Goal: Information Seeking & Learning: Learn about a topic

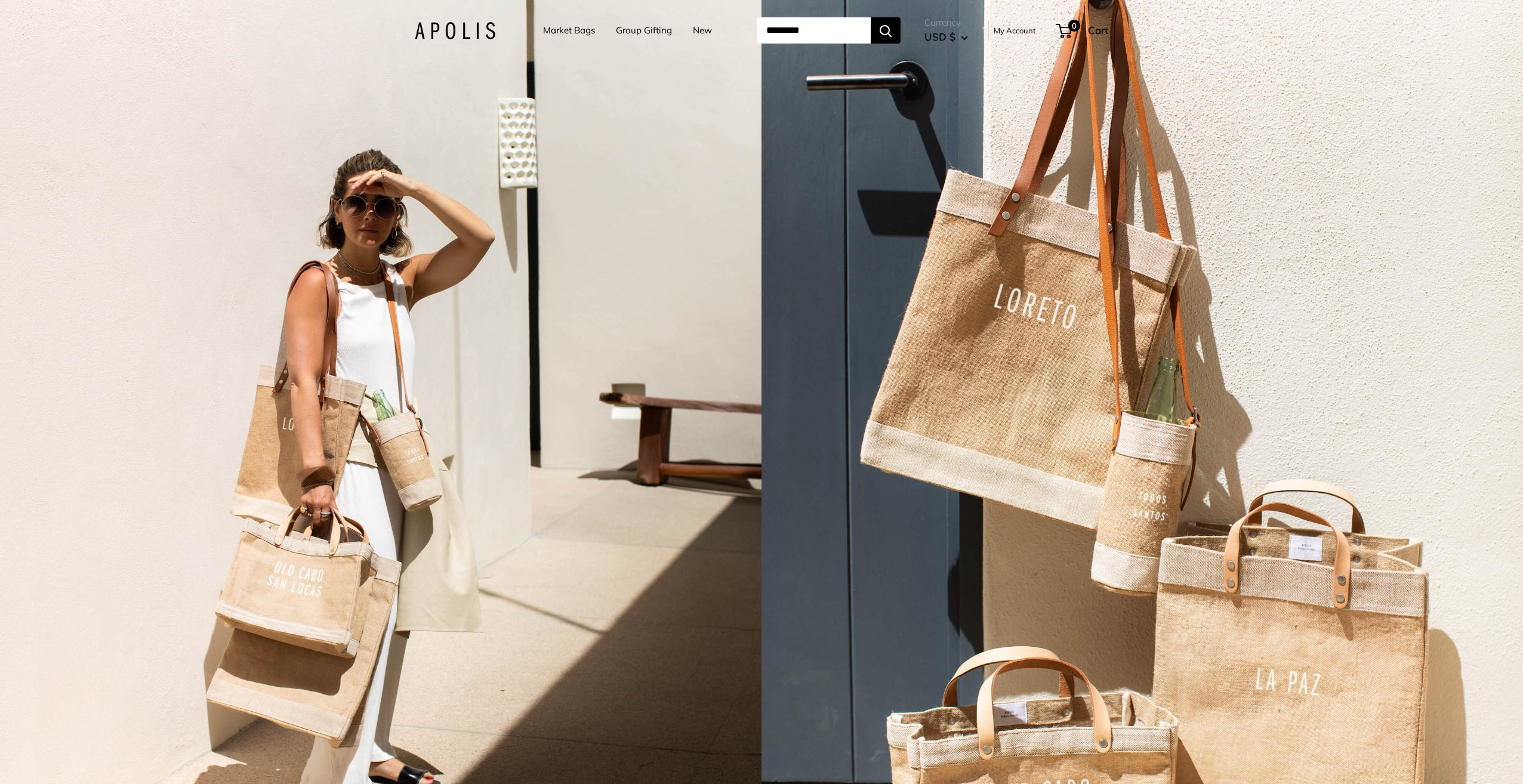
click at [547, 31] on link "Market Bags" at bounding box center [569, 30] width 52 height 17
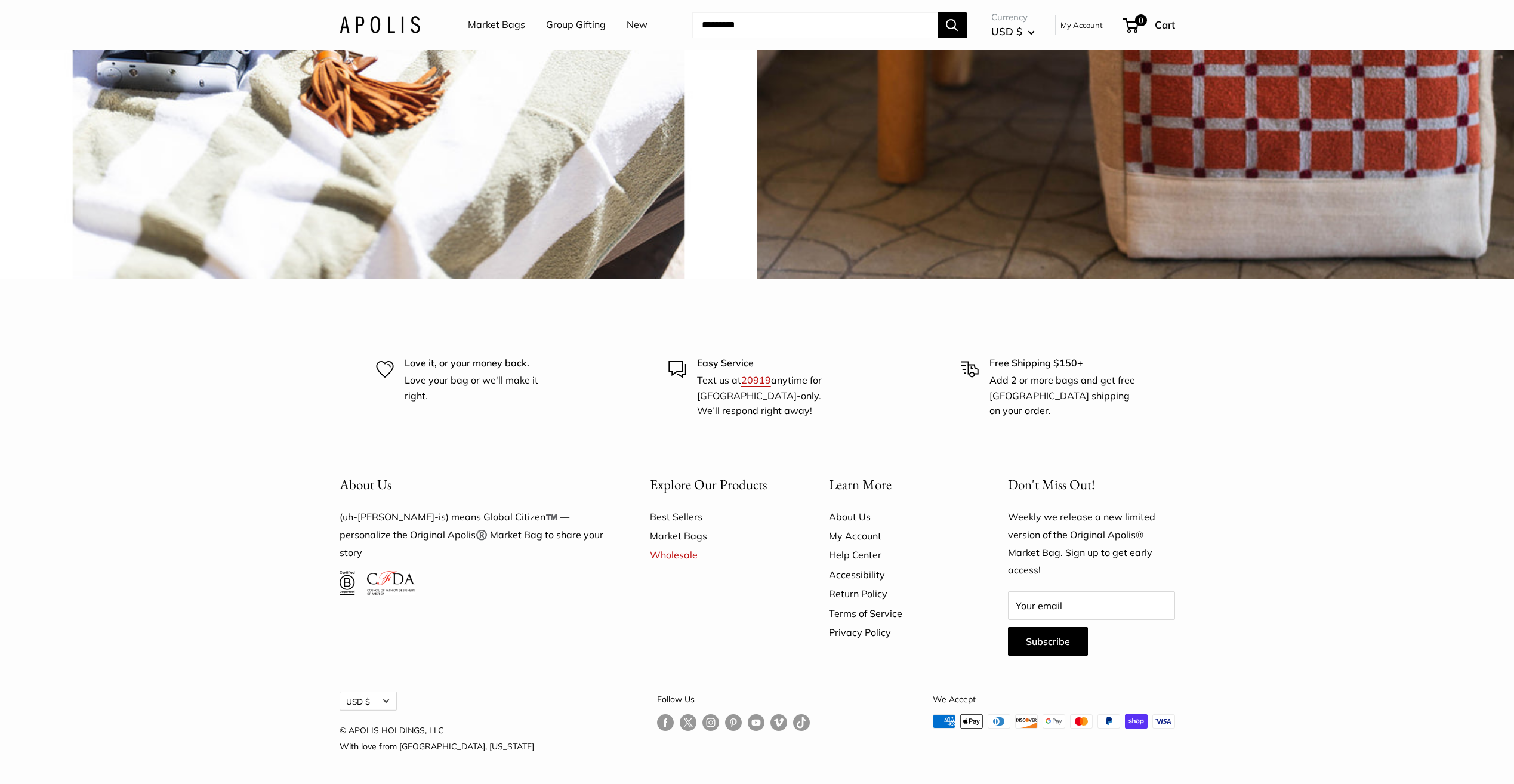
scroll to position [3887, 0]
click at [668, 554] on link "Wholesale" at bounding box center [718, 554] width 137 height 19
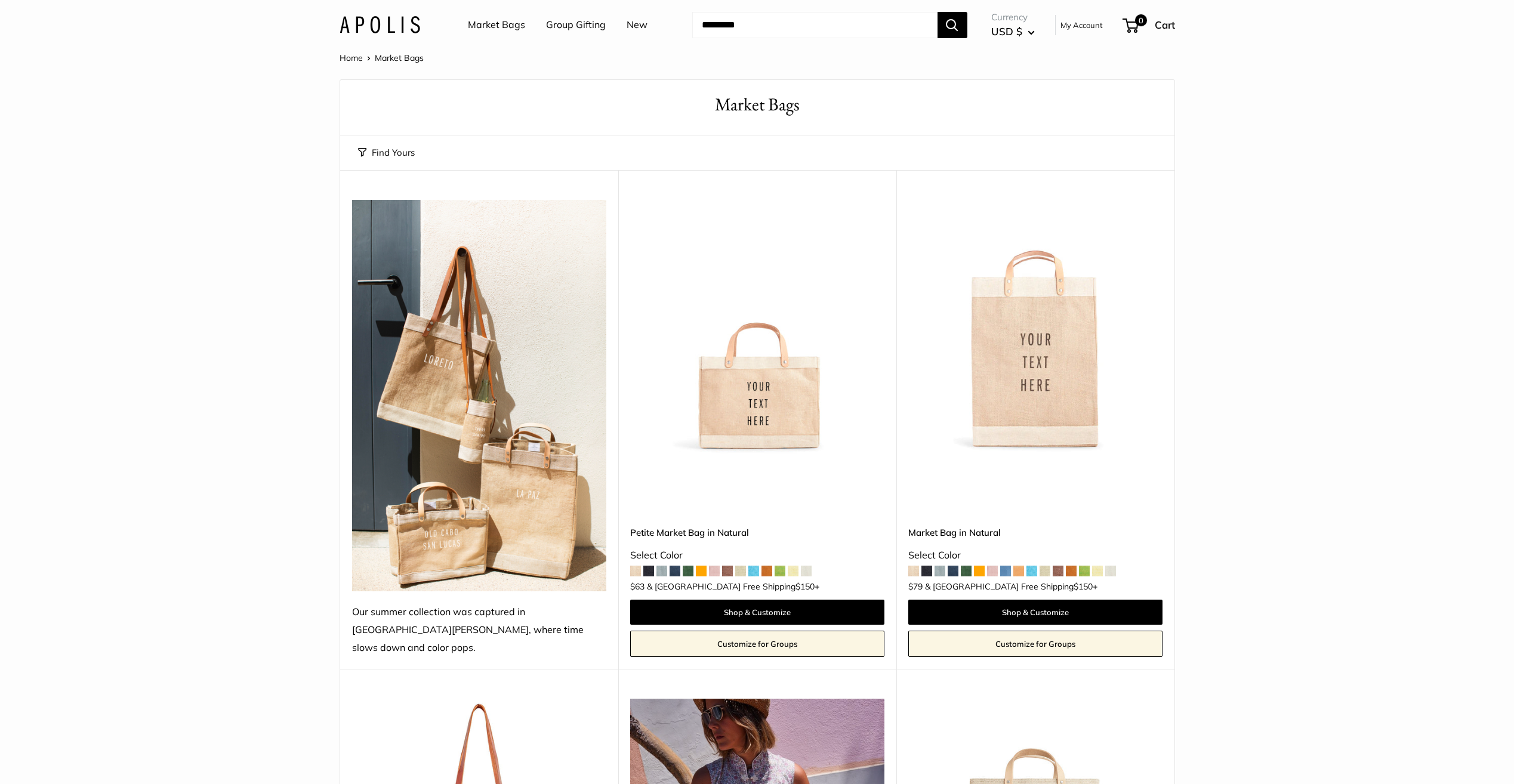
click at [355, 58] on link "Home" at bounding box center [351, 58] width 23 height 11
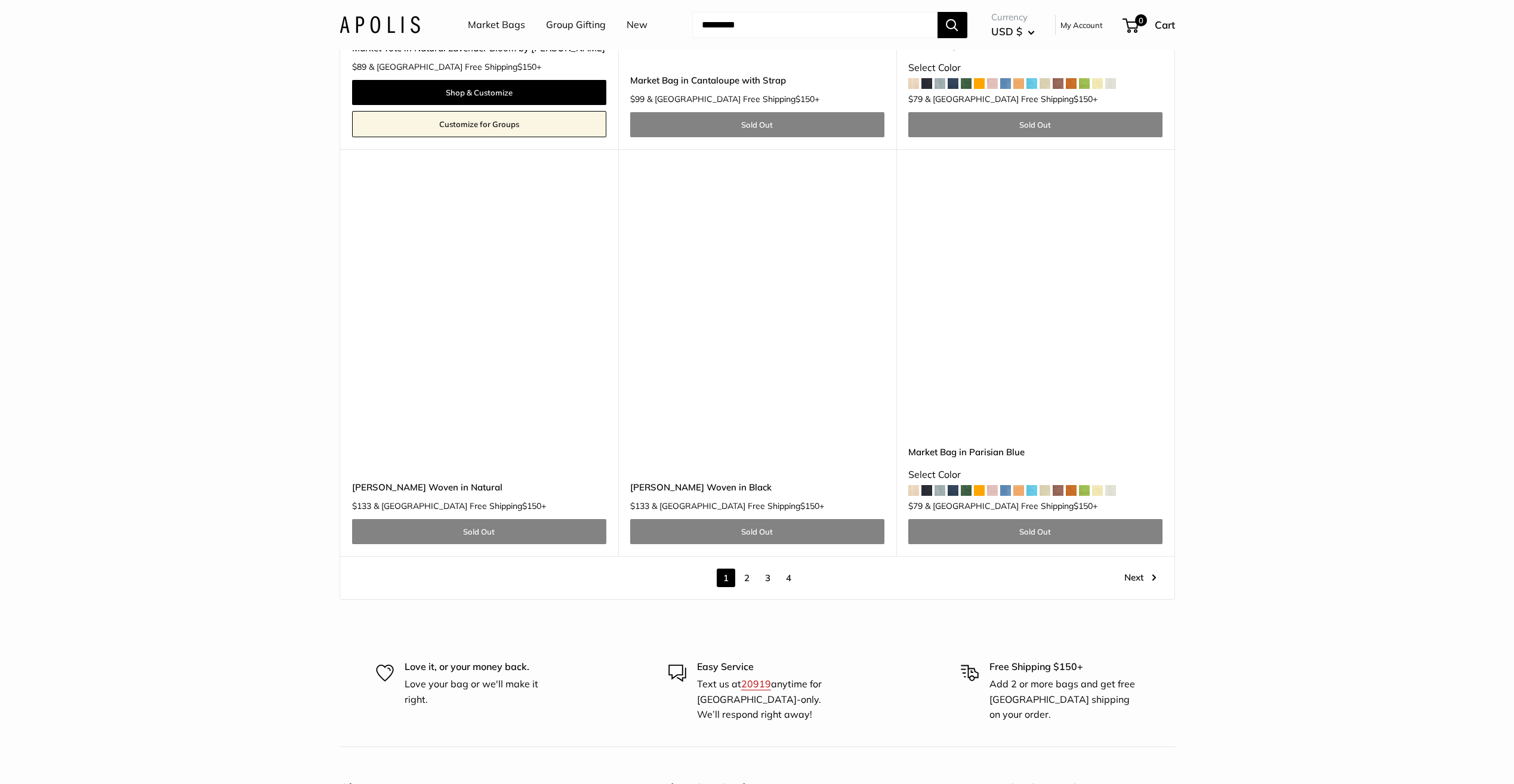
scroll to position [6741, 0]
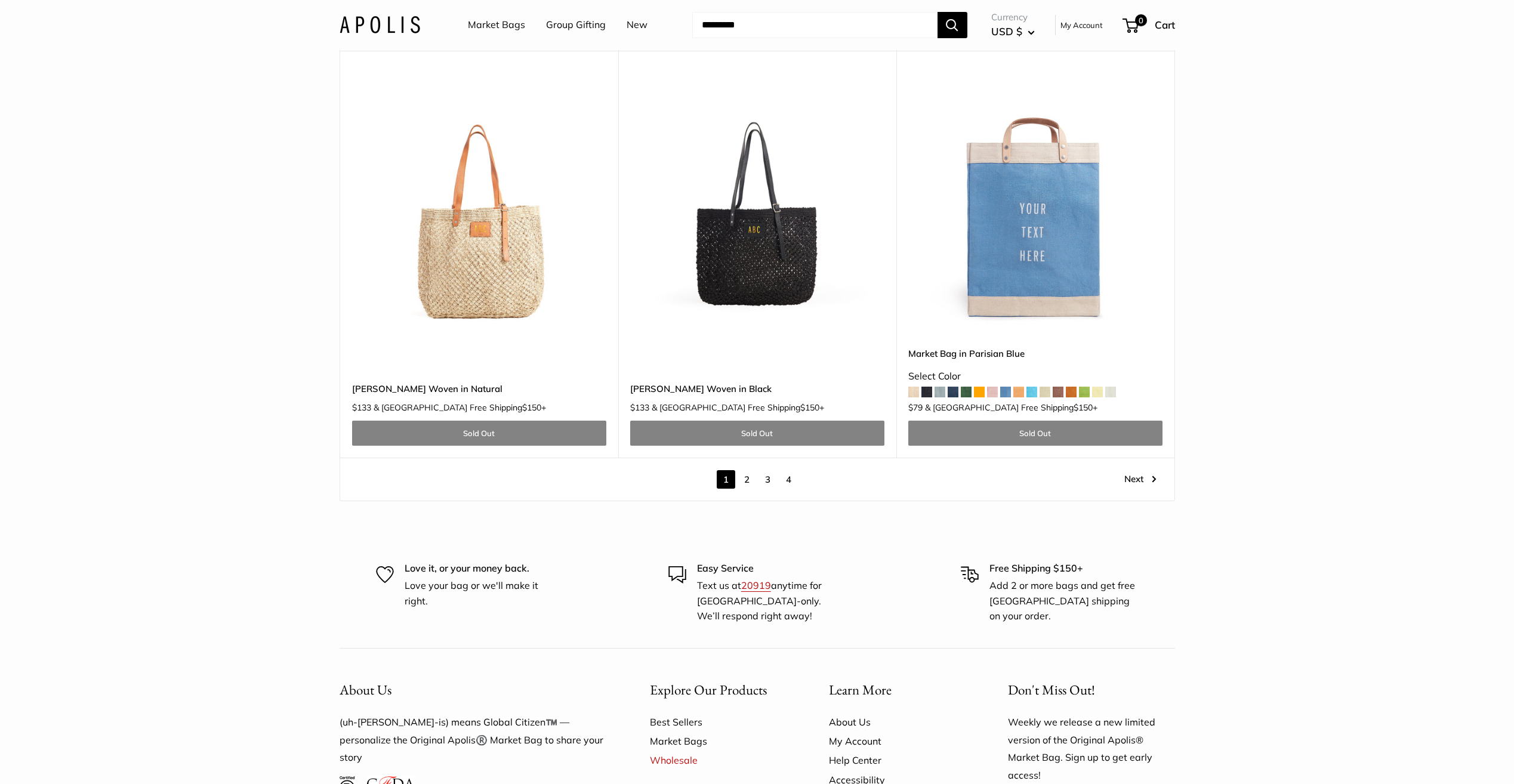
click at [928, 386] on span at bounding box center [926, 392] width 11 height 11
click at [748, 470] on link "2" at bounding box center [747, 480] width 19 height 19
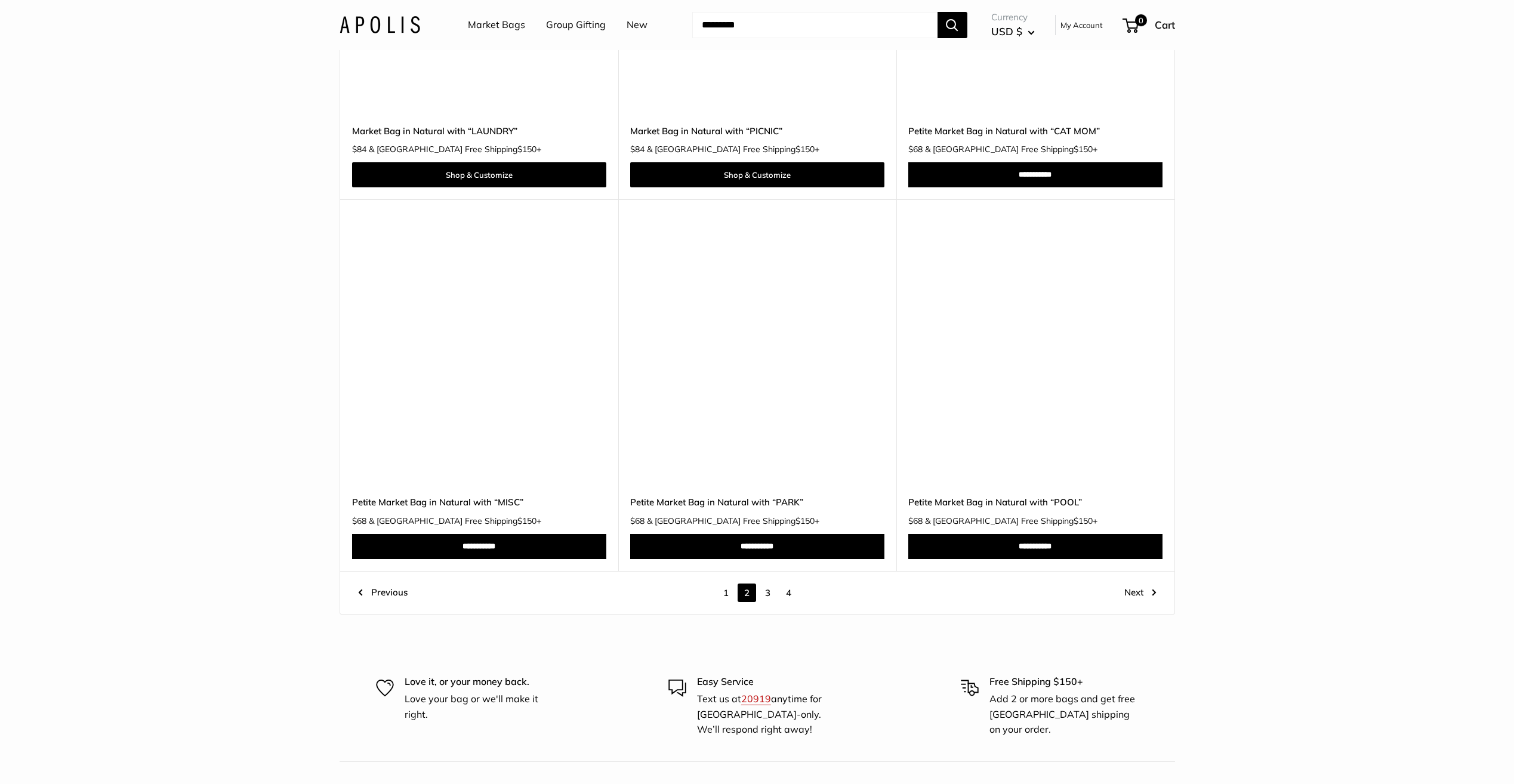
scroll to position [6218, 0]
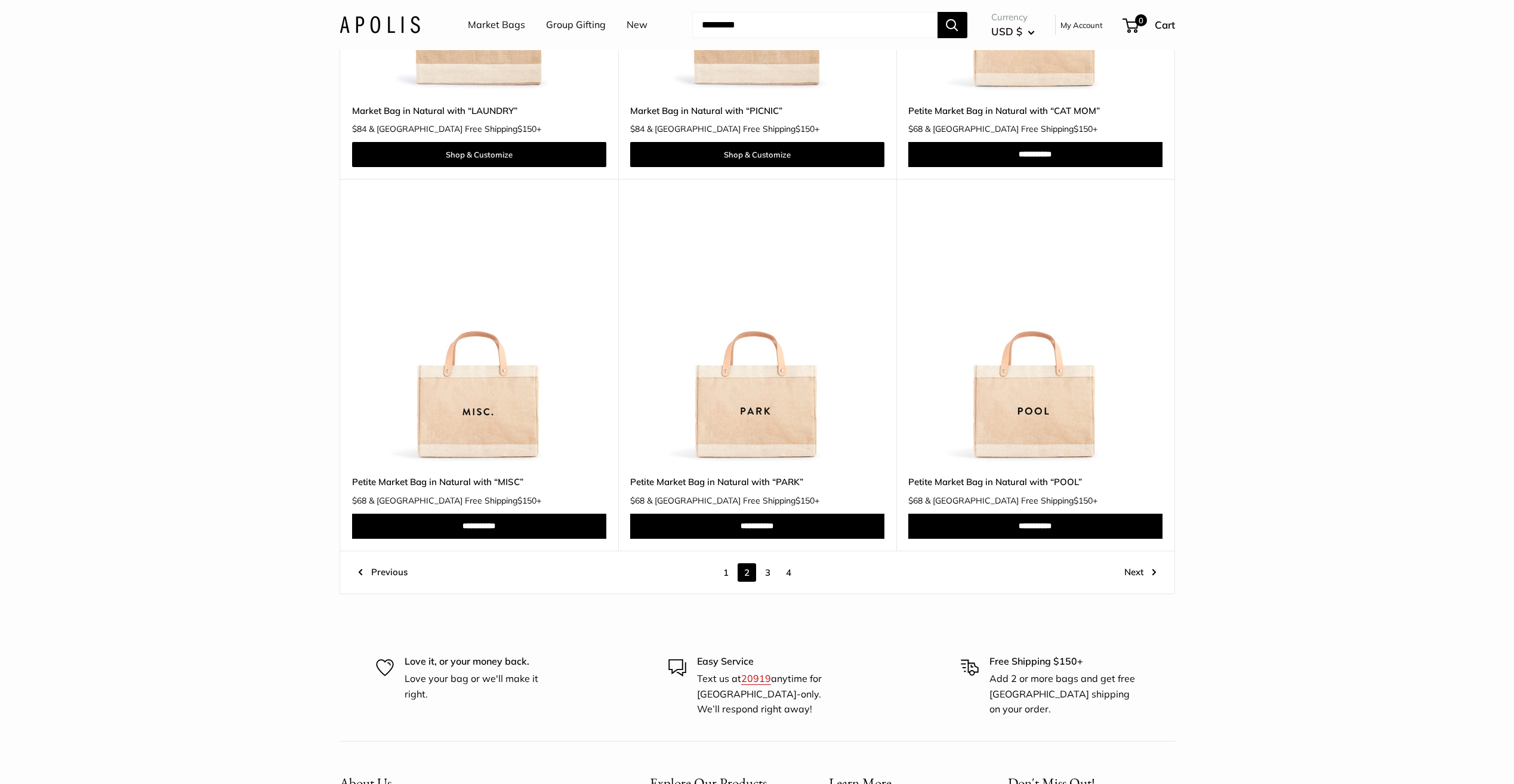
click at [764, 572] on link "3" at bounding box center [768, 572] width 19 height 19
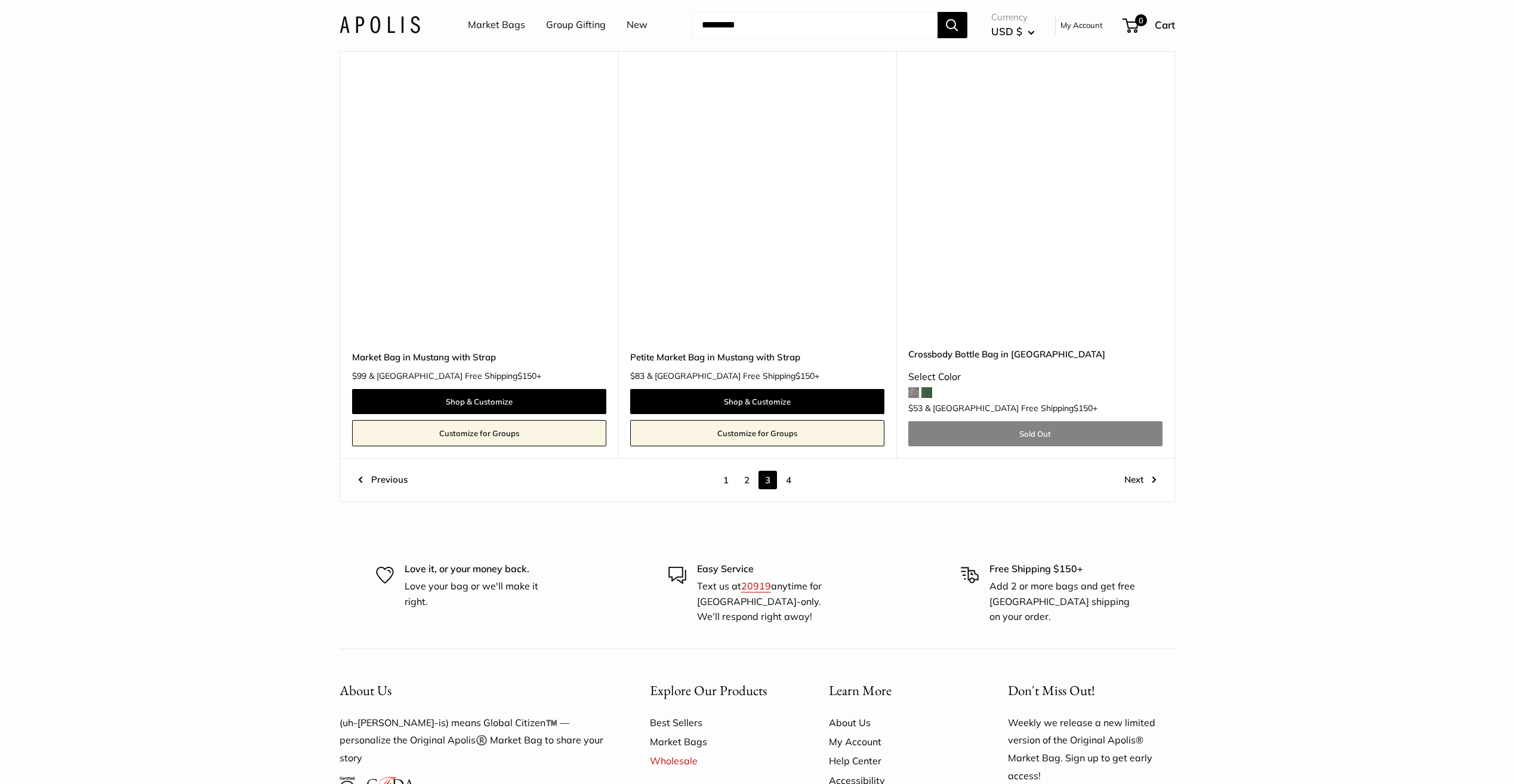
scroll to position [6576, 0]
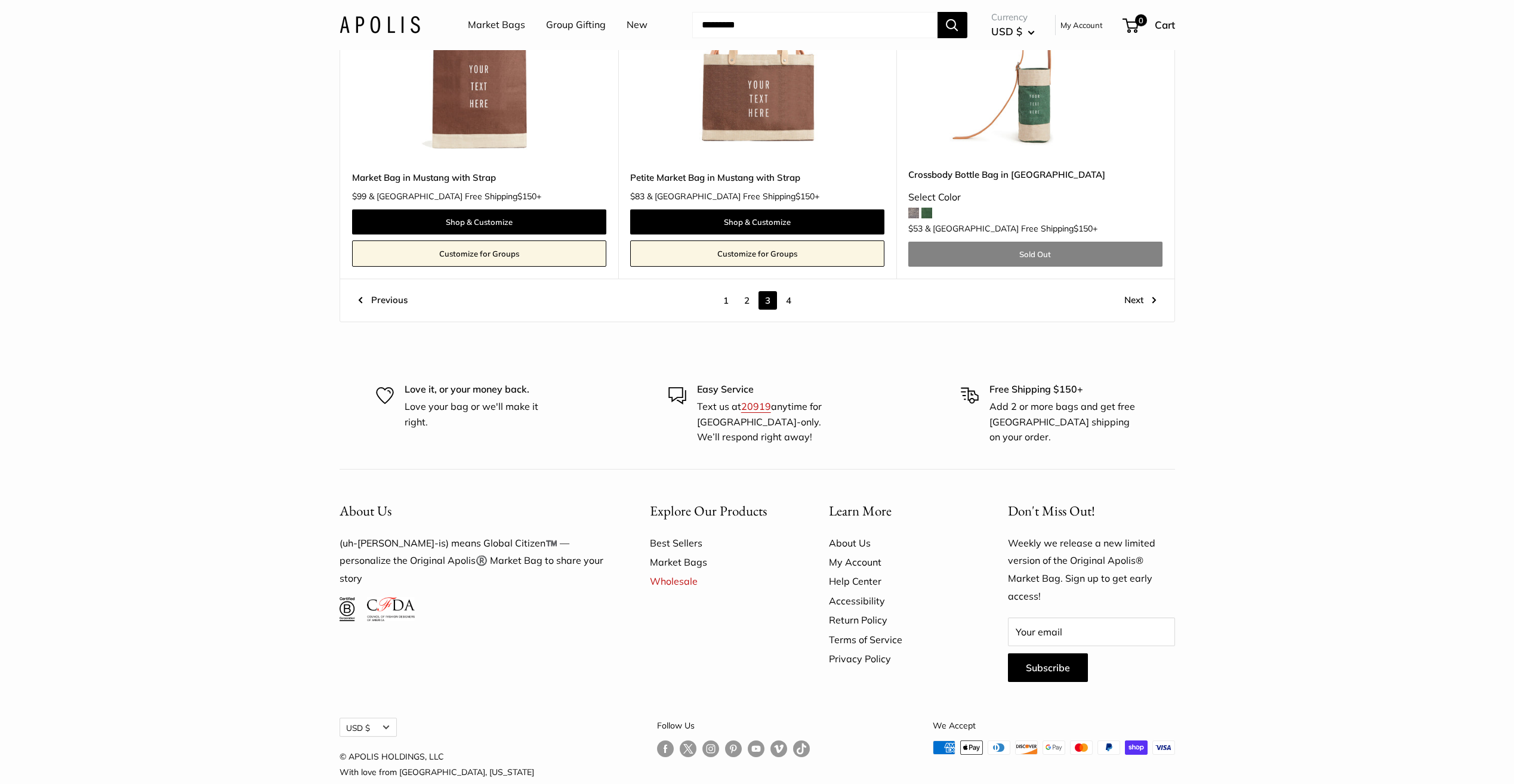
click at [787, 291] on link "4" at bounding box center [789, 300] width 19 height 19
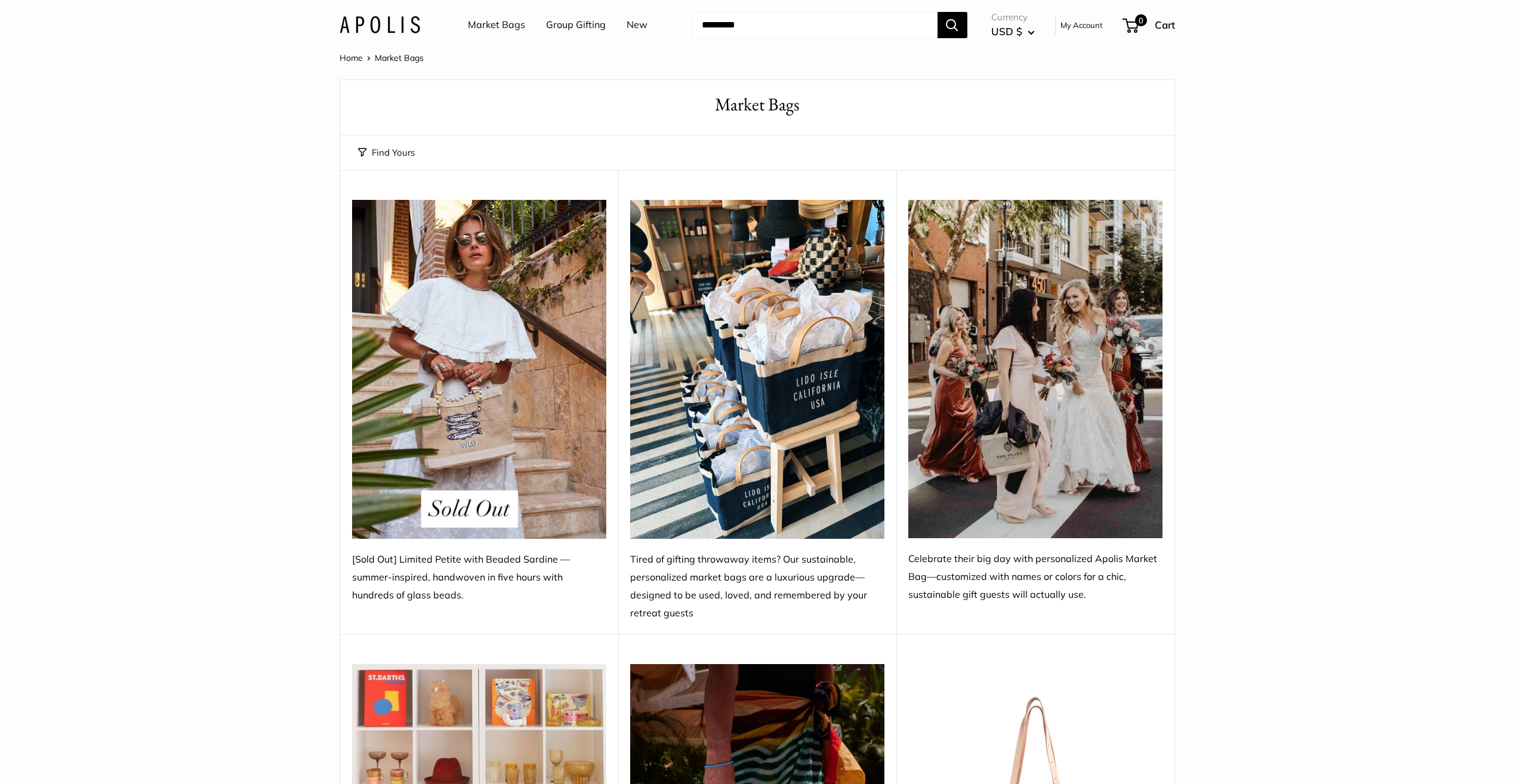
click at [357, 58] on link "Home" at bounding box center [351, 58] width 23 height 11
click at [350, 59] on link "Home" at bounding box center [351, 58] width 23 height 11
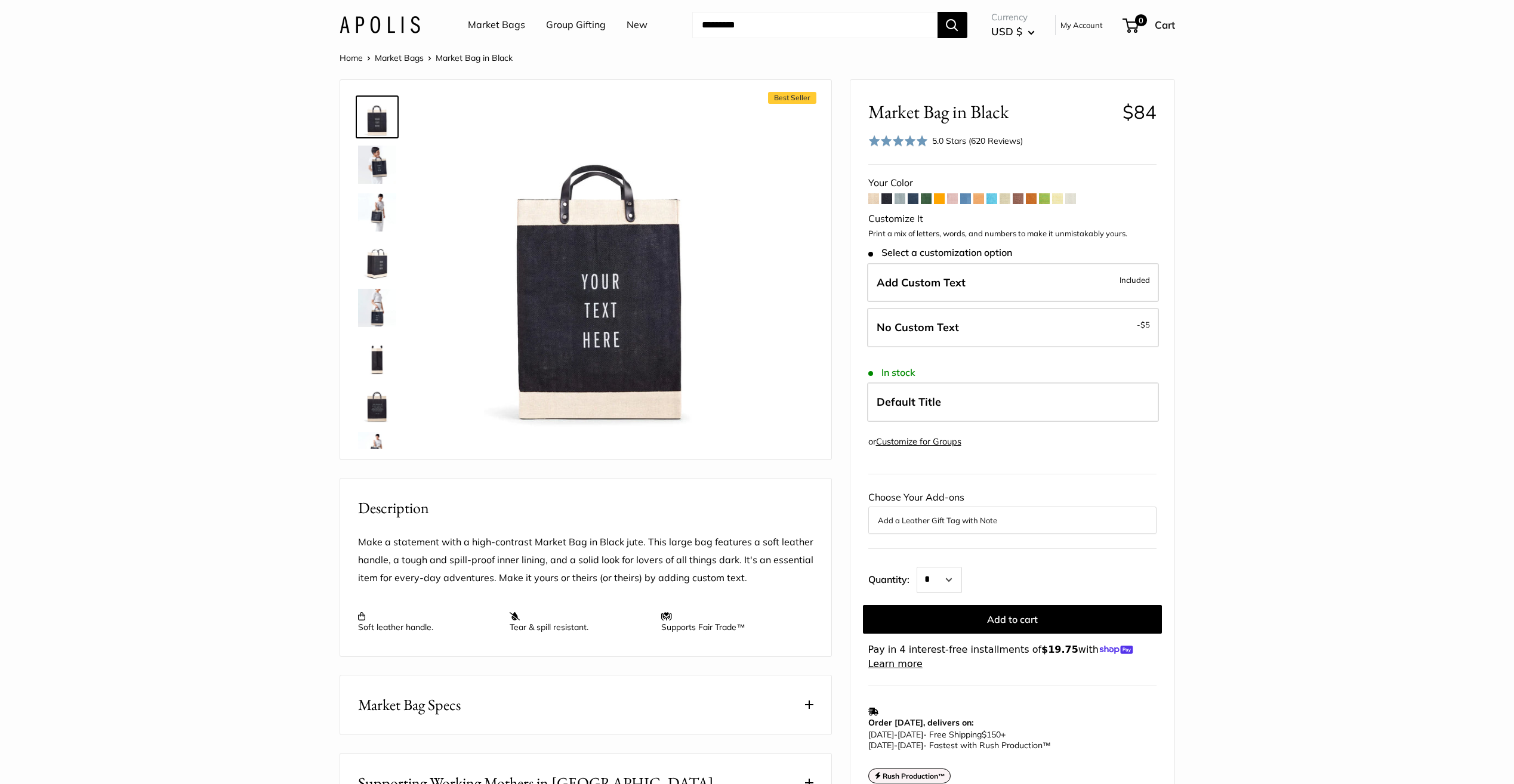
click at [372, 169] on img at bounding box center [377, 165] width 38 height 38
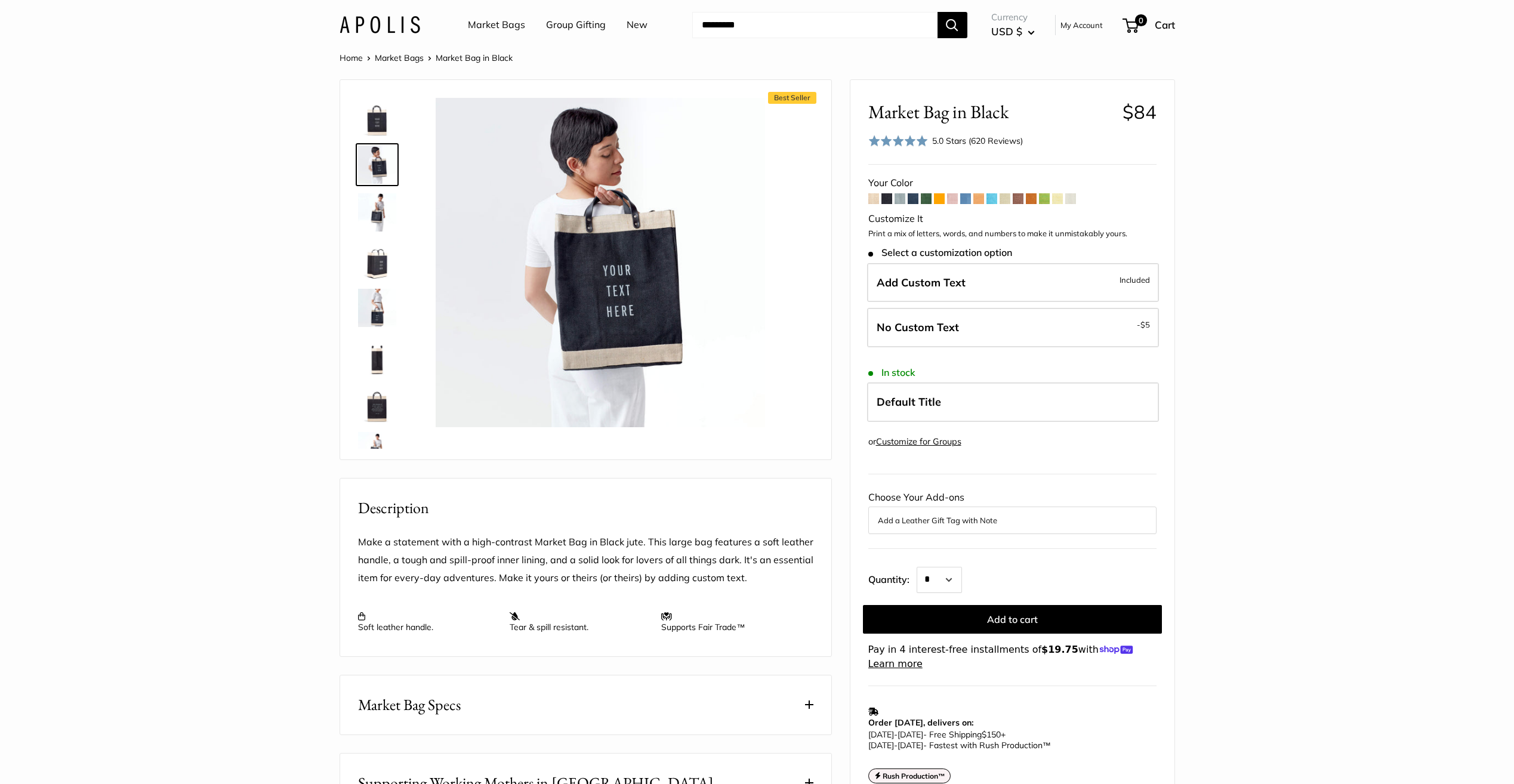
click at [373, 219] on img at bounding box center [377, 212] width 38 height 38
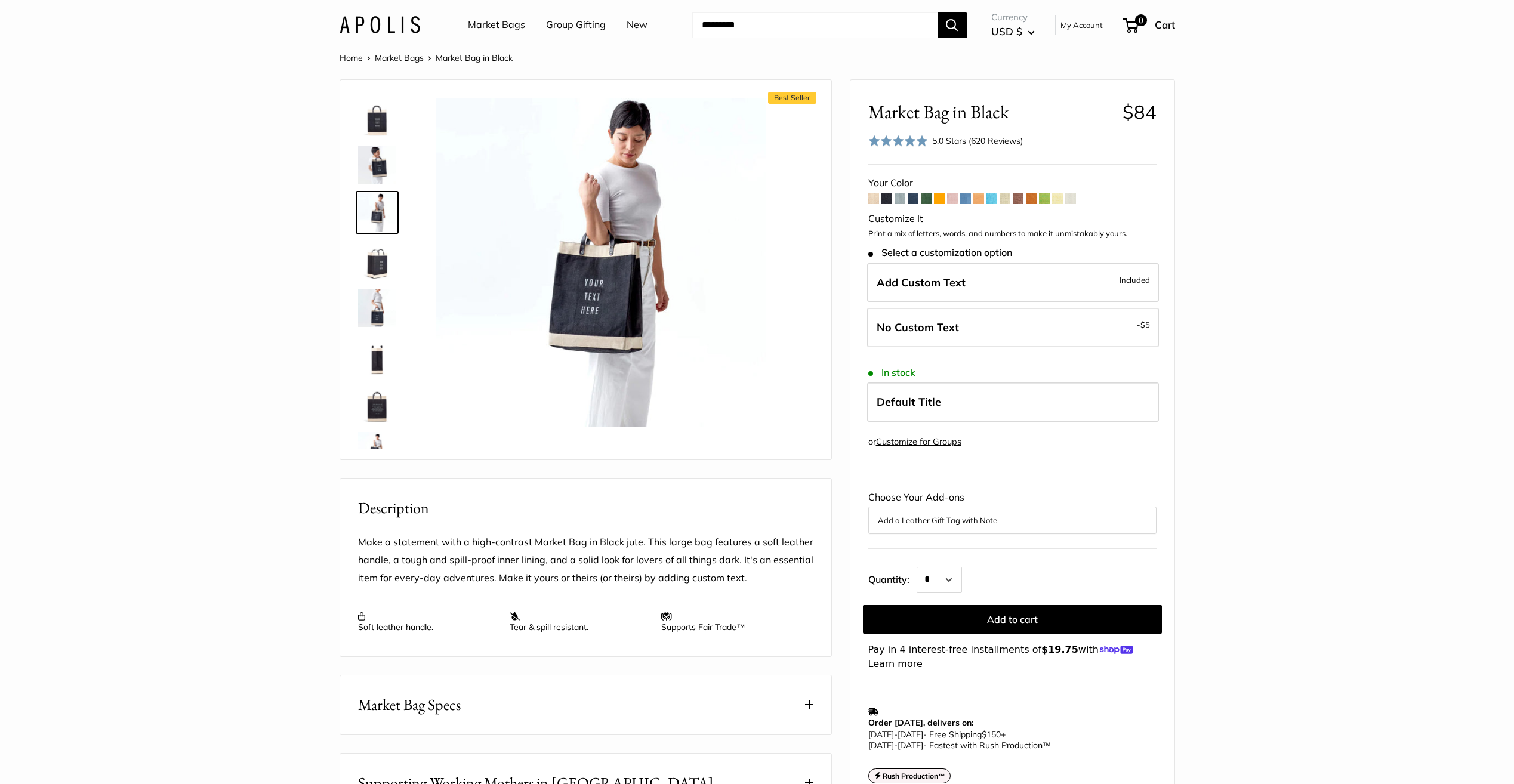
click at [382, 268] on img at bounding box center [377, 260] width 38 height 38
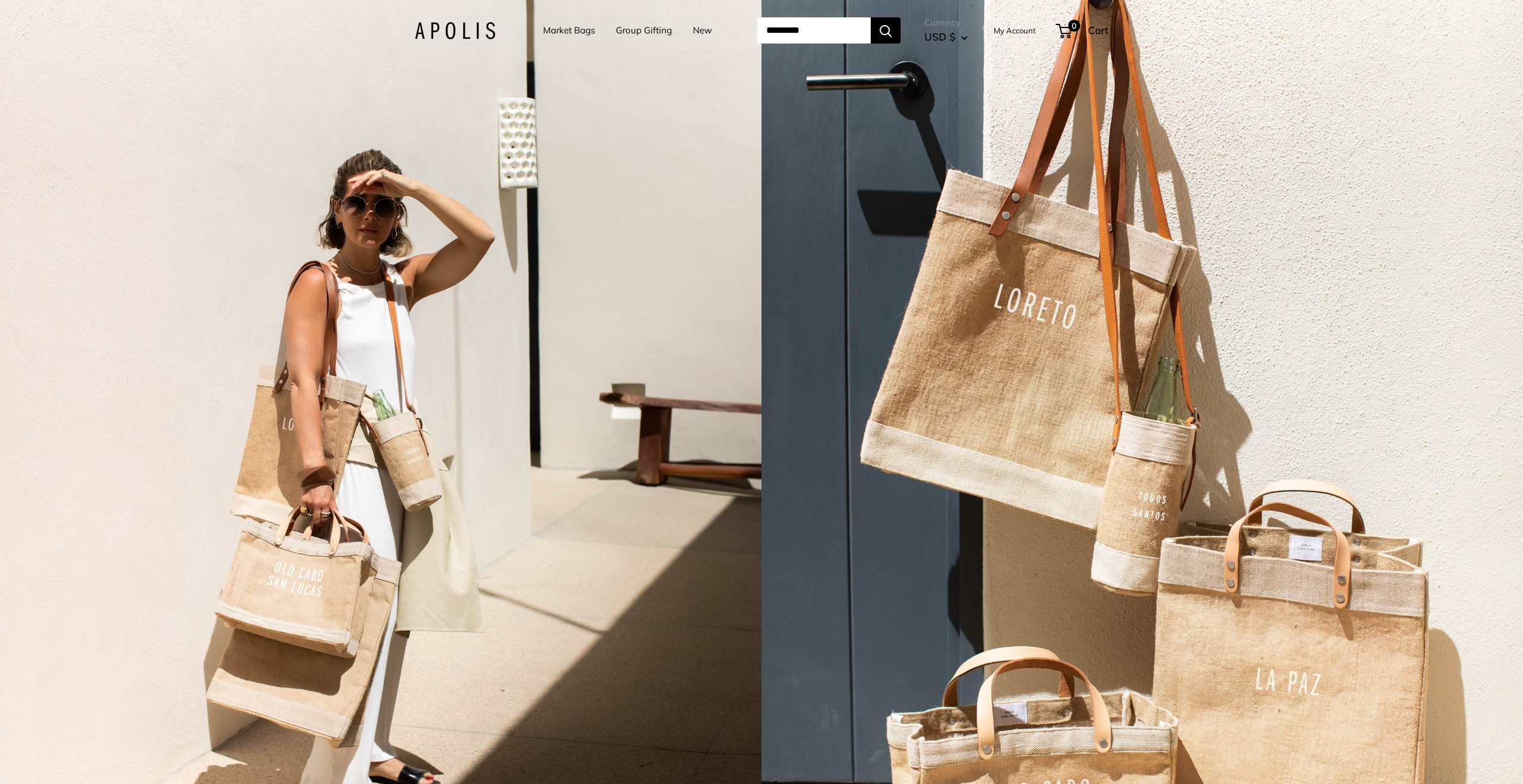
click at [441, 29] on img at bounding box center [455, 30] width 81 height 17
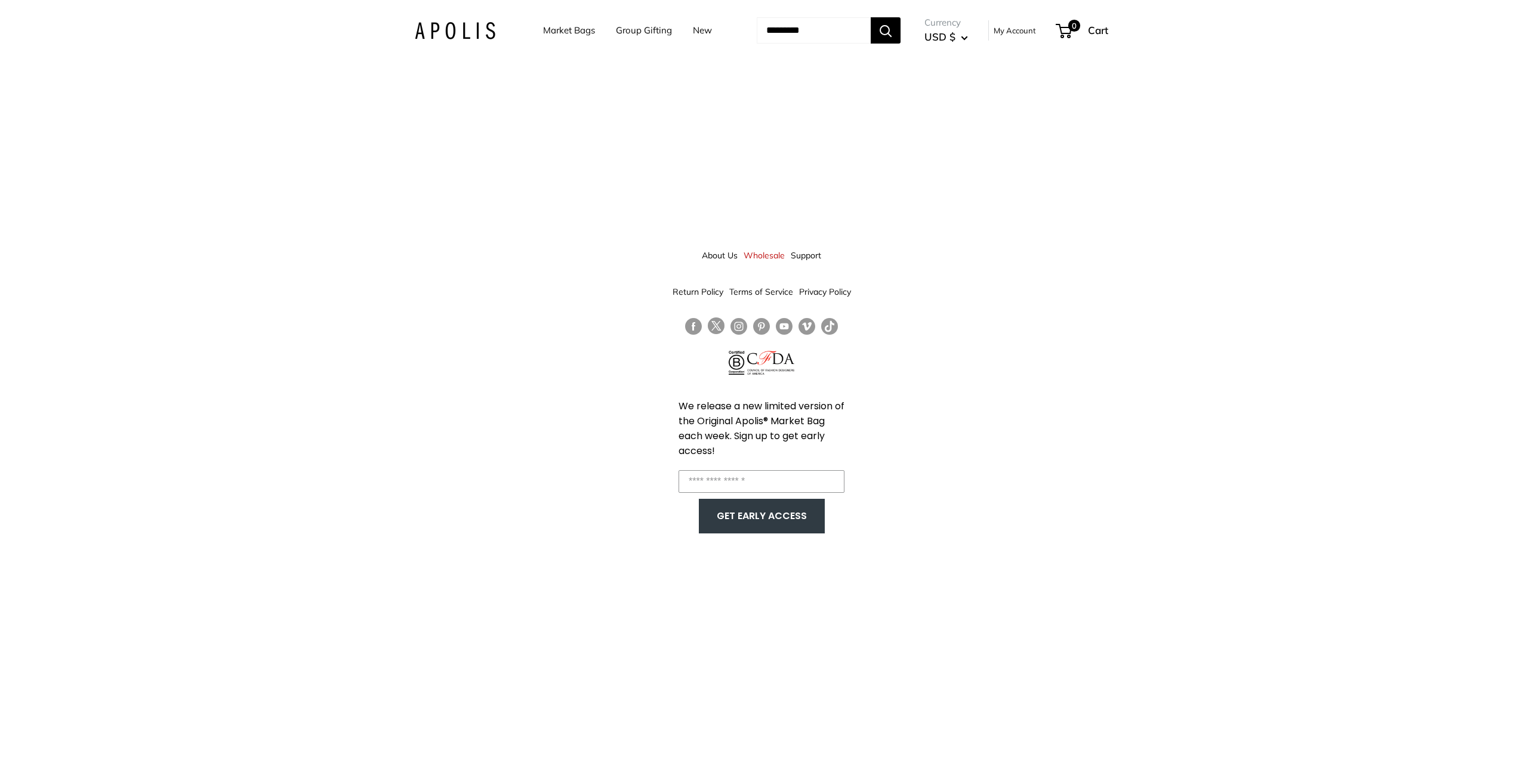
click at [722, 253] on link "About Us" at bounding box center [719, 255] width 36 height 21
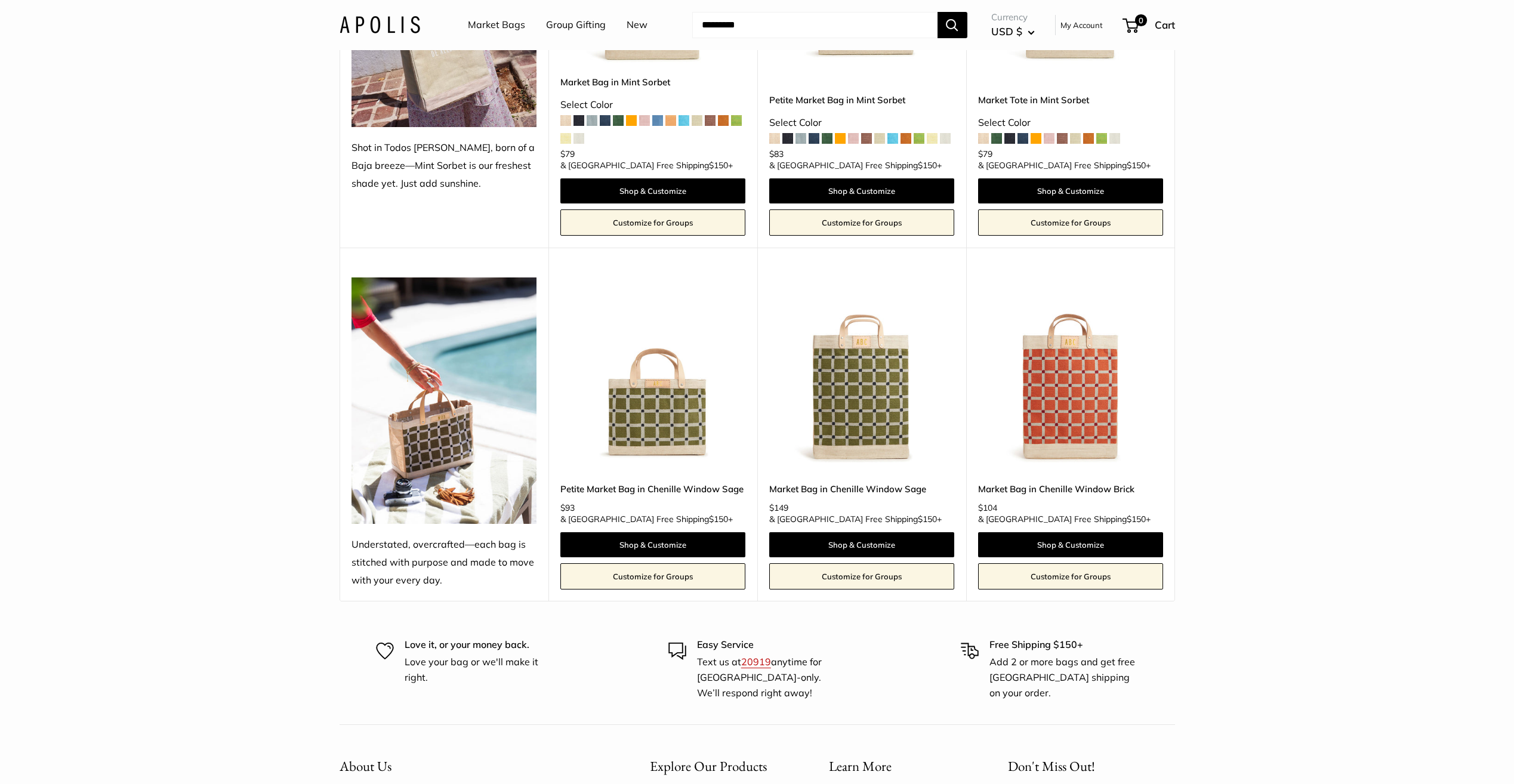
scroll to position [3067, 0]
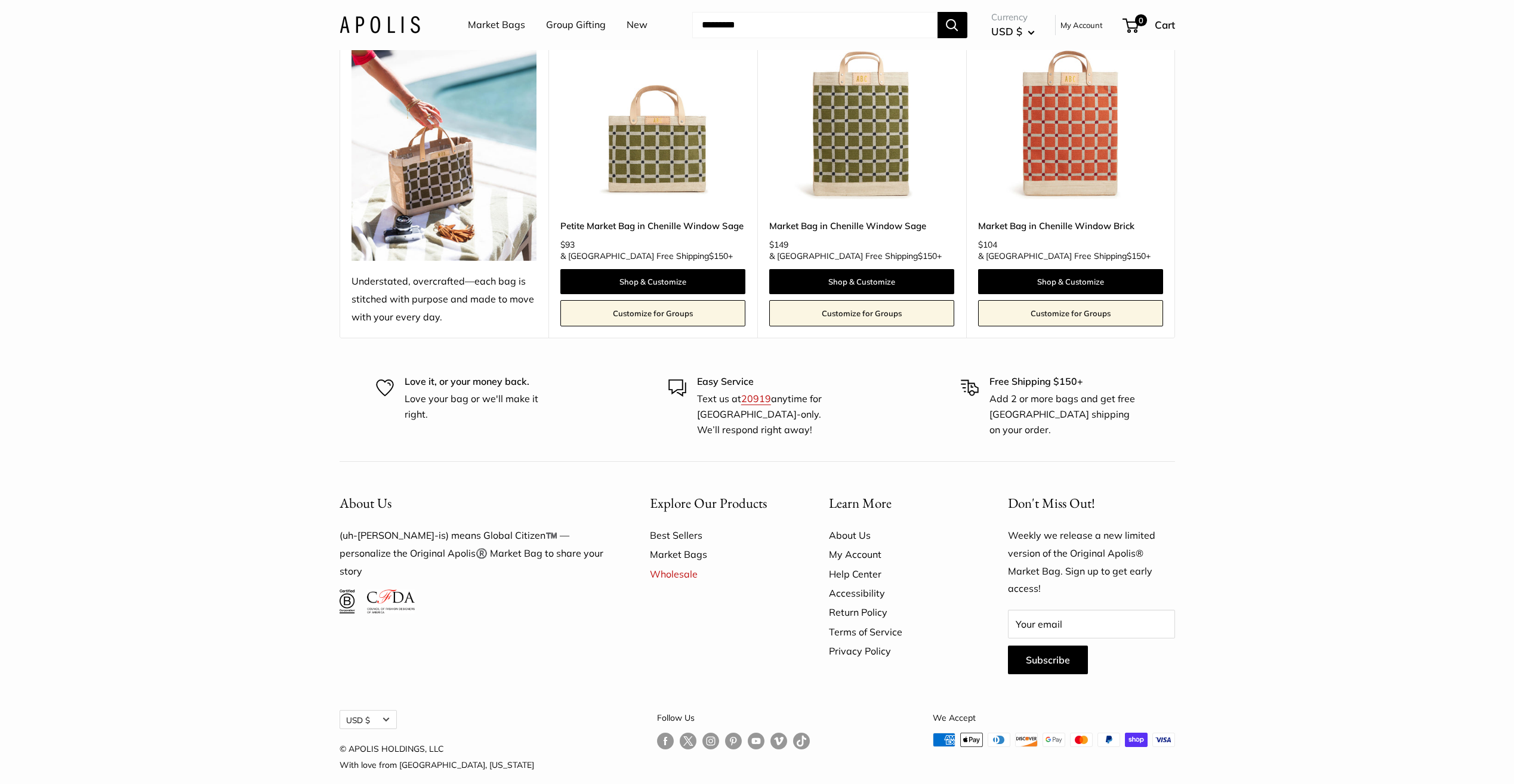
click at [861, 525] on link "About Us" at bounding box center [897, 535] width 137 height 19
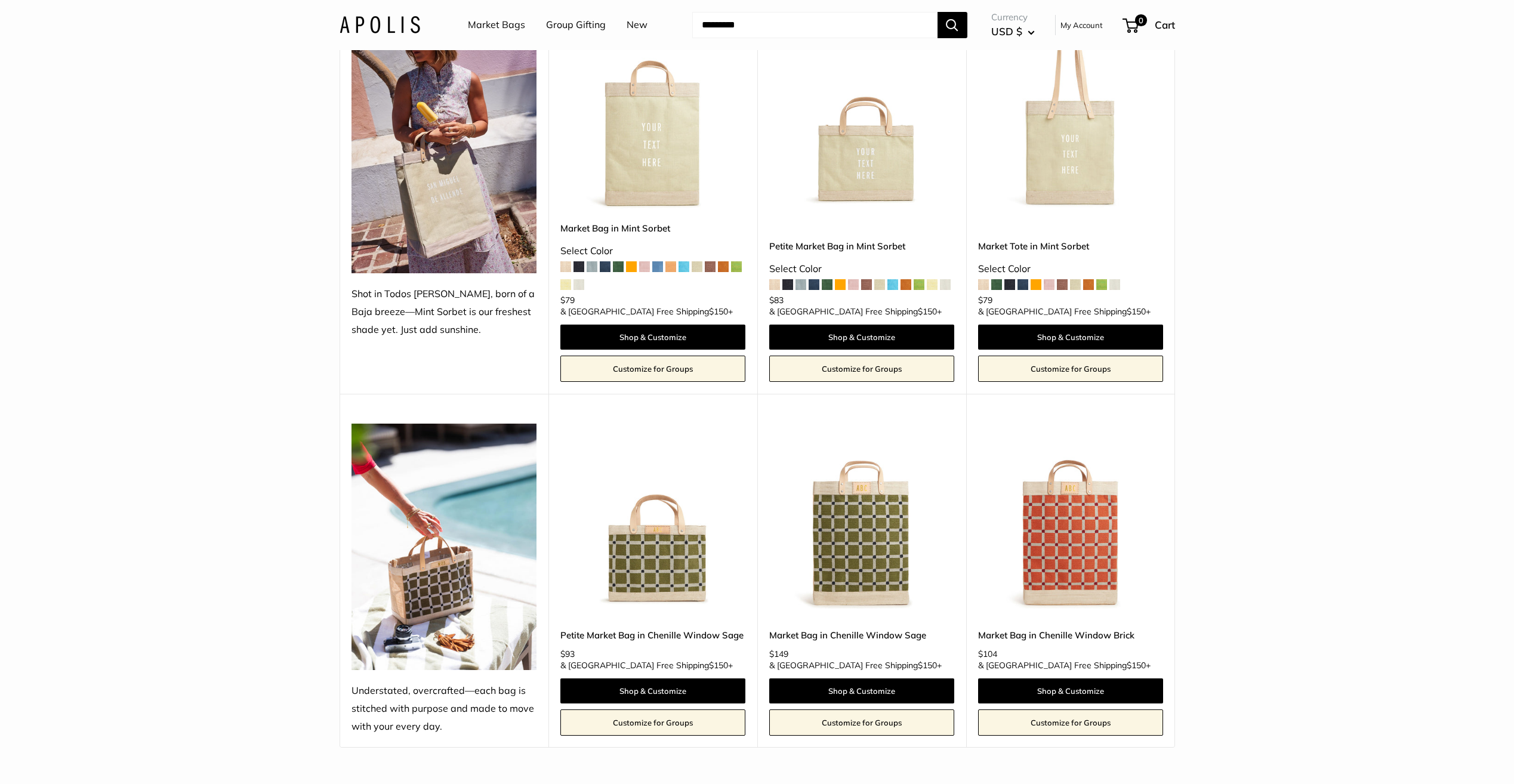
scroll to position [2649, 0]
